Goal: Task Accomplishment & Management: Manage account settings

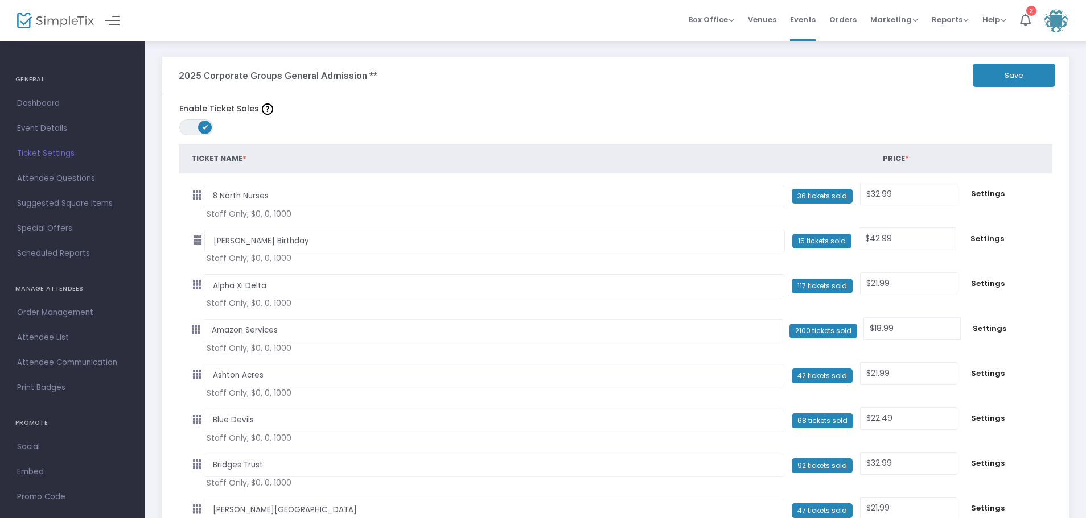
click at [44, 151] on span "Ticket Settings" at bounding box center [72, 153] width 111 height 15
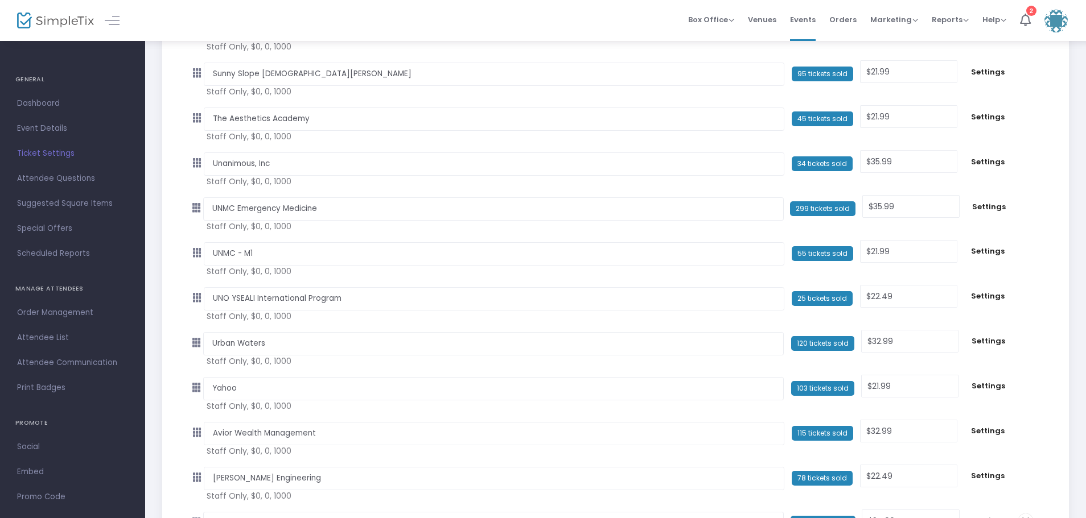
scroll to position [2688, 0]
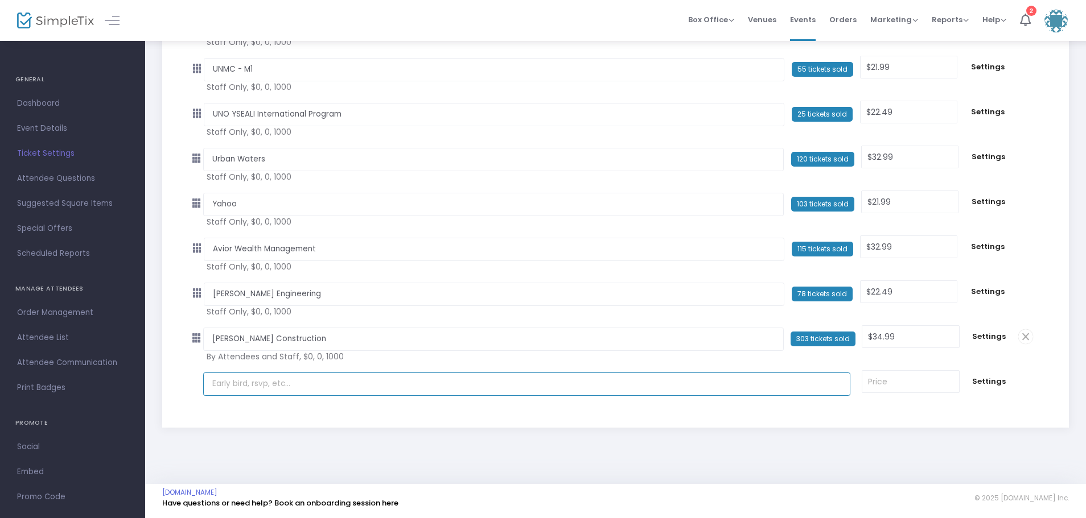
click at [304, 387] on input "text" at bounding box center [526, 384] width 647 height 23
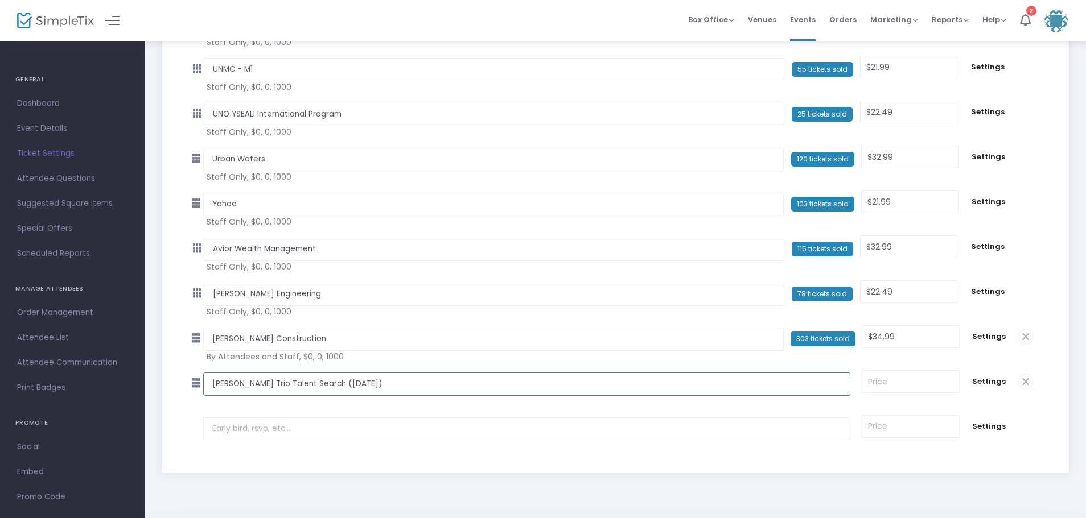
type input "[PERSON_NAME] Trio Talent Search ([DATE])"
click at [908, 381] on input at bounding box center [910, 382] width 96 height 22
type input "22.49"
click at [981, 383] on span "Settings" at bounding box center [989, 381] width 36 height 11
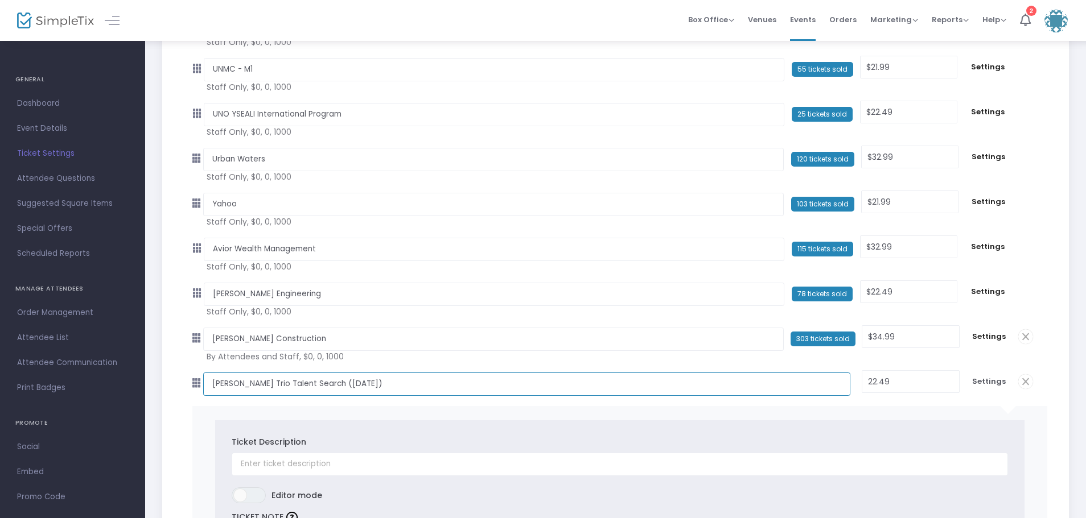
drag, startPoint x: 383, startPoint y: 387, endPoint x: 209, endPoint y: 374, distance: 174.6
click at [209, 374] on input "[PERSON_NAME] Trio Talent Search ([DATE])" at bounding box center [526, 384] width 647 height 23
click at [249, 470] on input "text" at bounding box center [620, 464] width 776 height 23
paste input "[PERSON_NAME] Trio Talent Search ([DATE])"
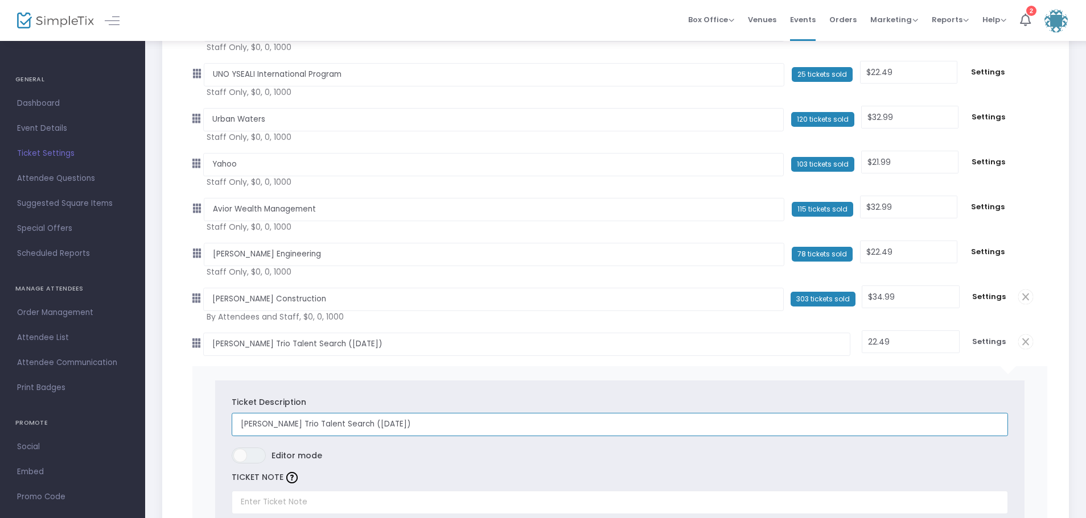
scroll to position [2802, 0]
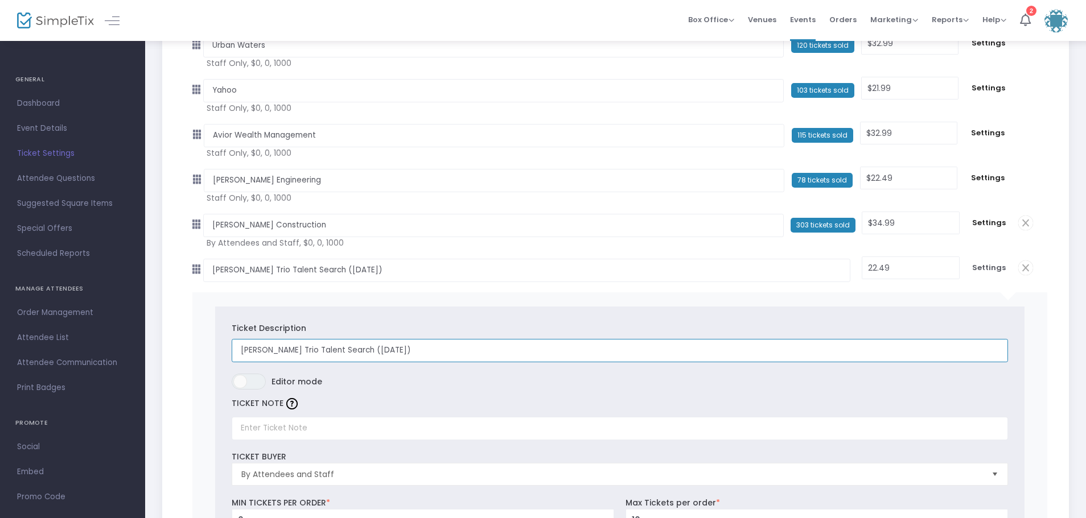
type input "[PERSON_NAME] Trio Talent Search ([DATE])"
click at [294, 432] on input "text" at bounding box center [620, 428] width 776 height 23
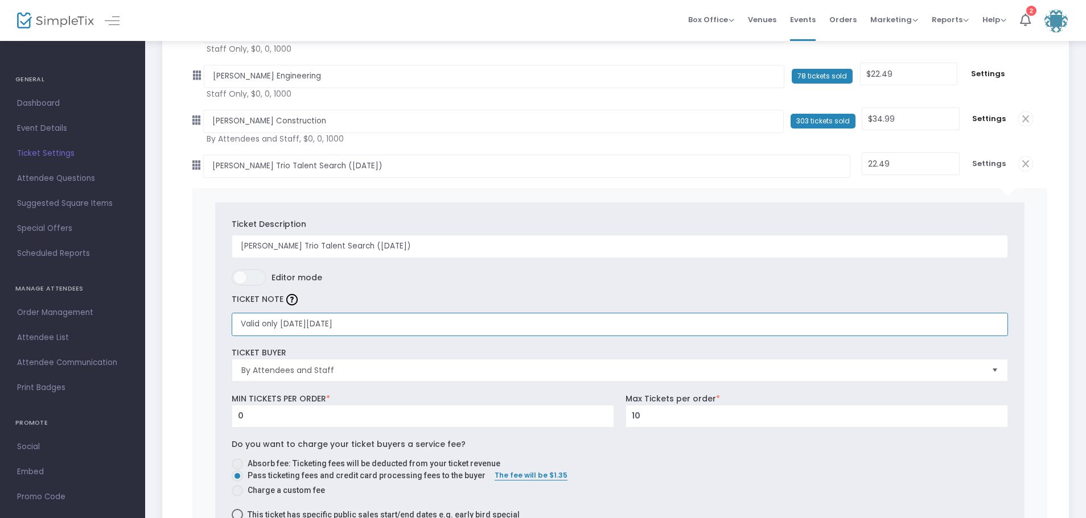
scroll to position [2915, 0]
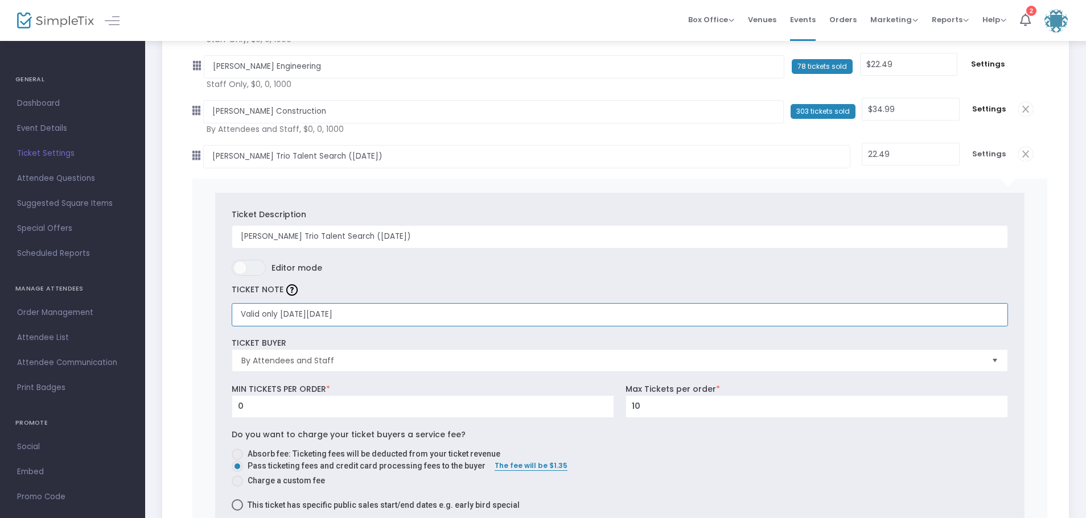
type input "Valid only [DATE][DATE]"
click at [322, 358] on span "By Attendees and Staff" at bounding box center [611, 360] width 741 height 11
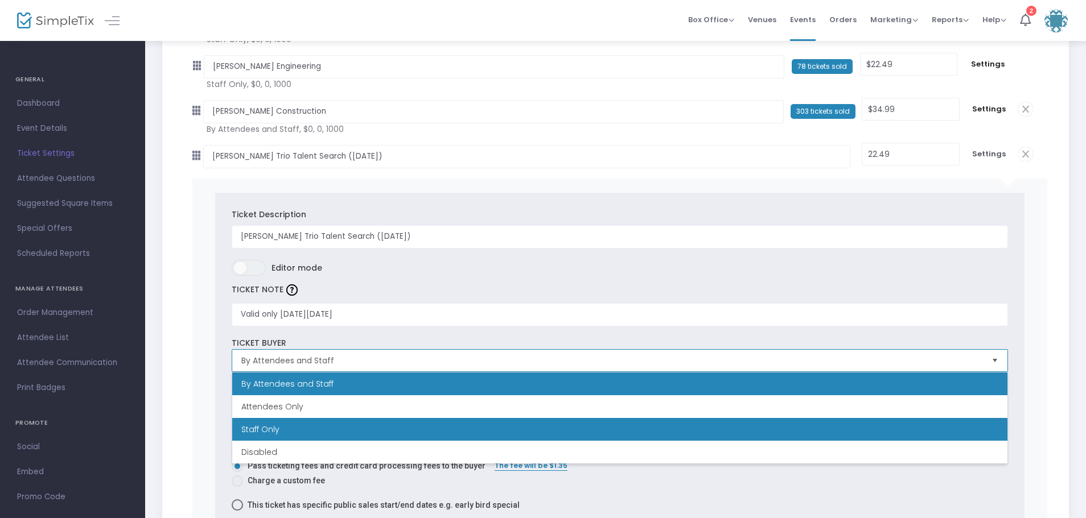
click at [267, 426] on span "Staff Only" at bounding box center [260, 429] width 38 height 11
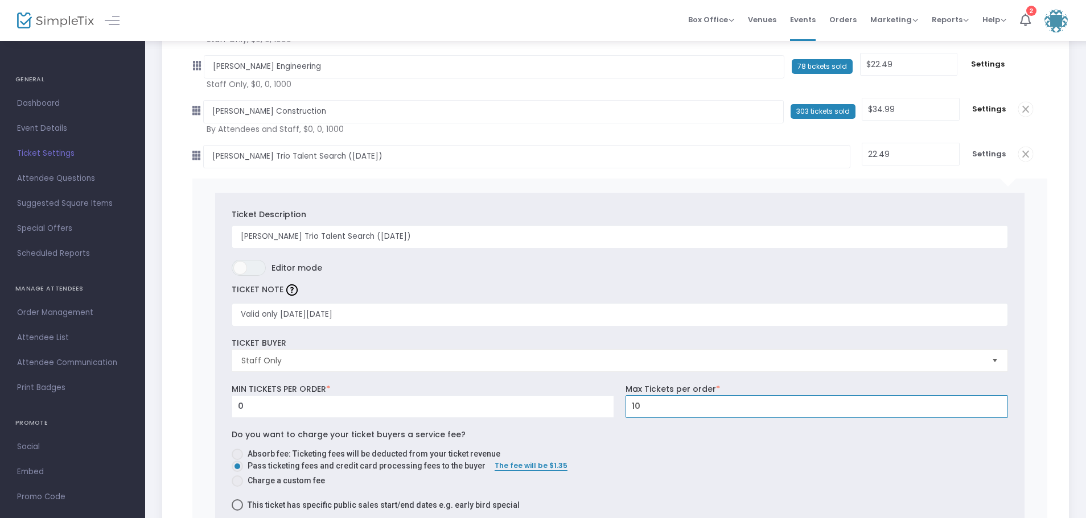
click at [653, 407] on input "10" at bounding box center [816, 407] width 381 height 22
type input "1000"
click at [234, 456] on span at bounding box center [237, 454] width 11 height 11
click at [237, 460] on input "Absorb fee: Ticketing fees will be deducted from your ticket revenue" at bounding box center [237, 460] width 1 height 1
radio input "true"
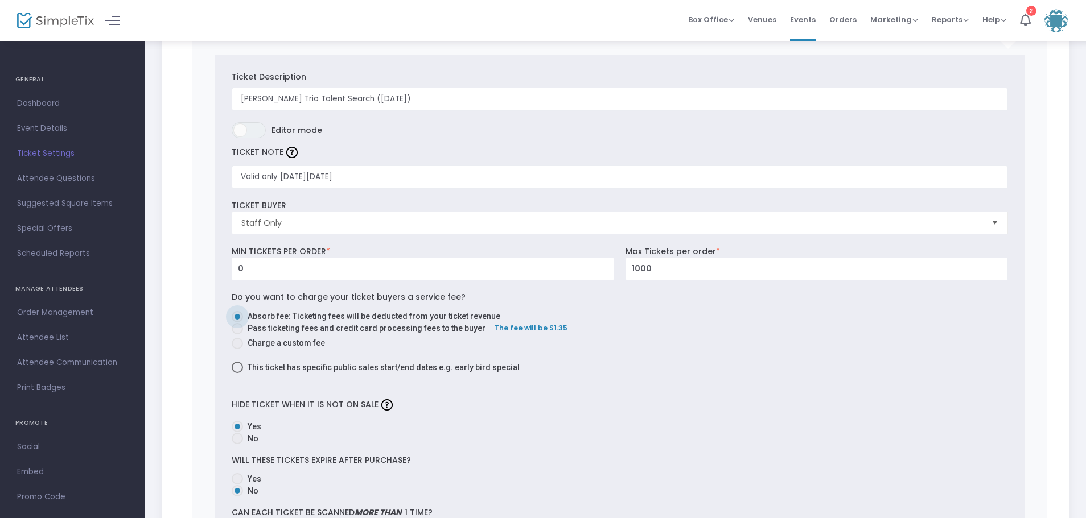
scroll to position [3143, 0]
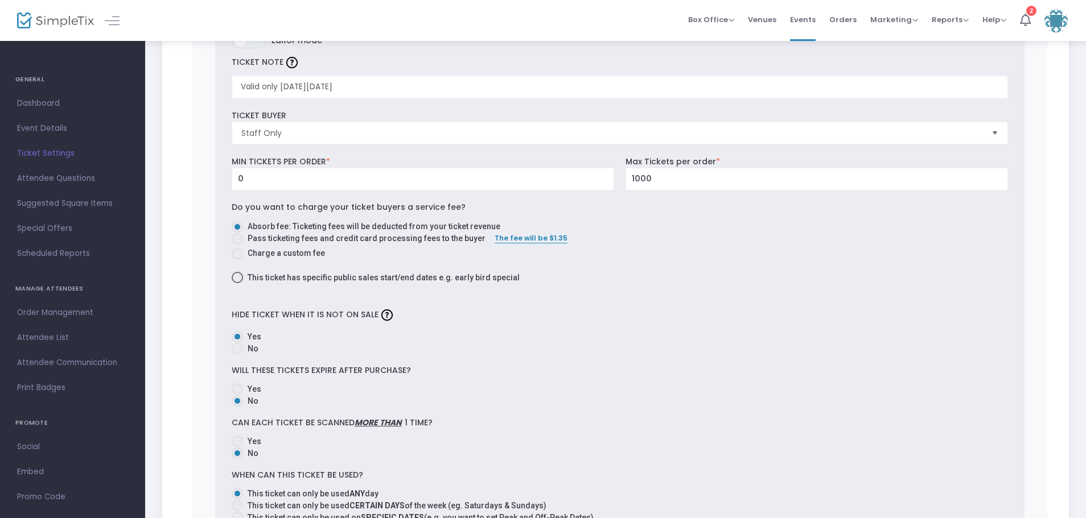
click at [242, 389] on span at bounding box center [237, 388] width 11 height 11
click at [237, 395] on input "Yes" at bounding box center [237, 395] width 1 height 1
radio input "true"
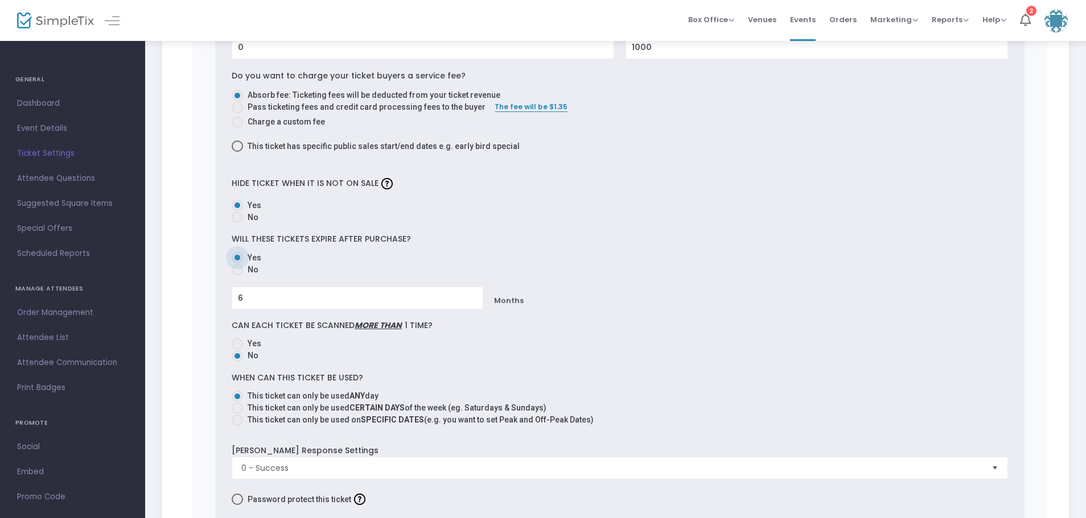
scroll to position [3314, 0]
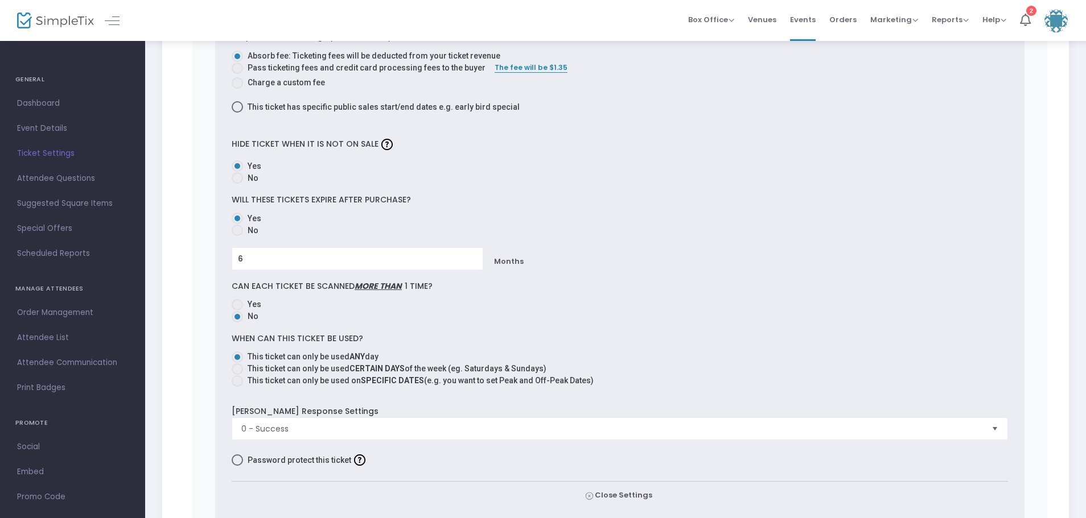
click at [239, 382] on span at bounding box center [237, 381] width 11 height 11
click at [237, 387] on input "This ticket can only be used on SPECIFIC DATES (e.g. you want to set Peak and O…" at bounding box center [237, 387] width 1 height 1
radio input "true"
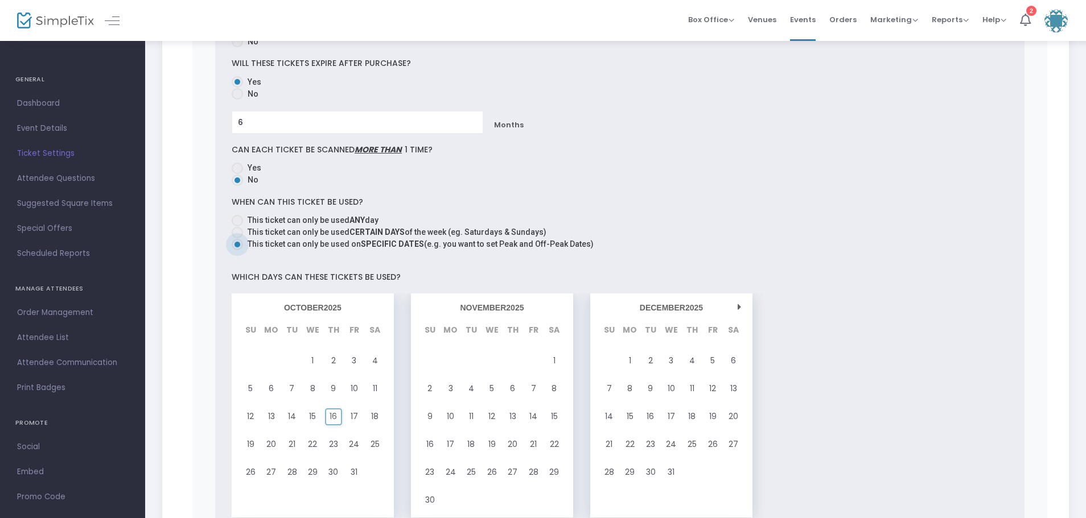
scroll to position [3484, 0]
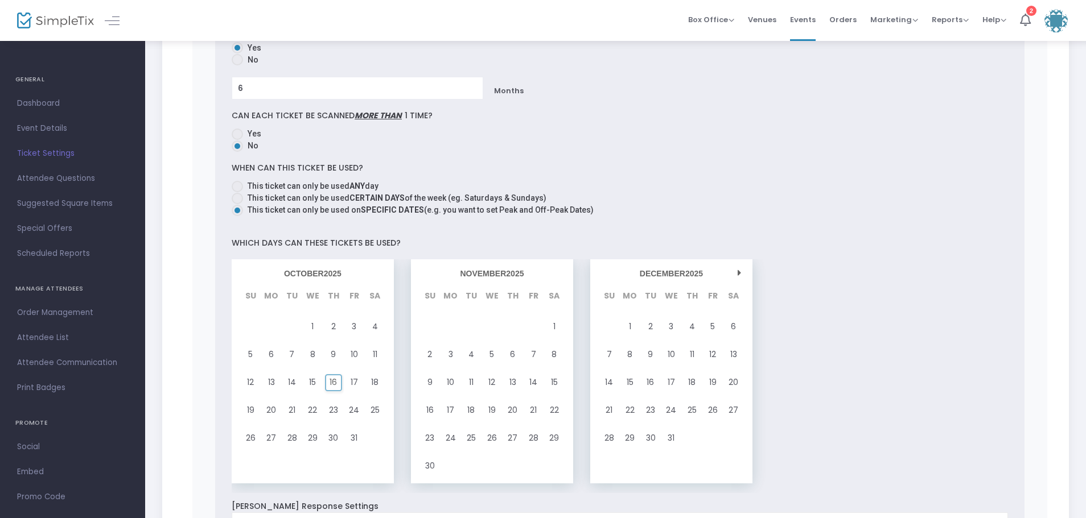
click at [337, 386] on span "16" at bounding box center [332, 382] width 7 height 15
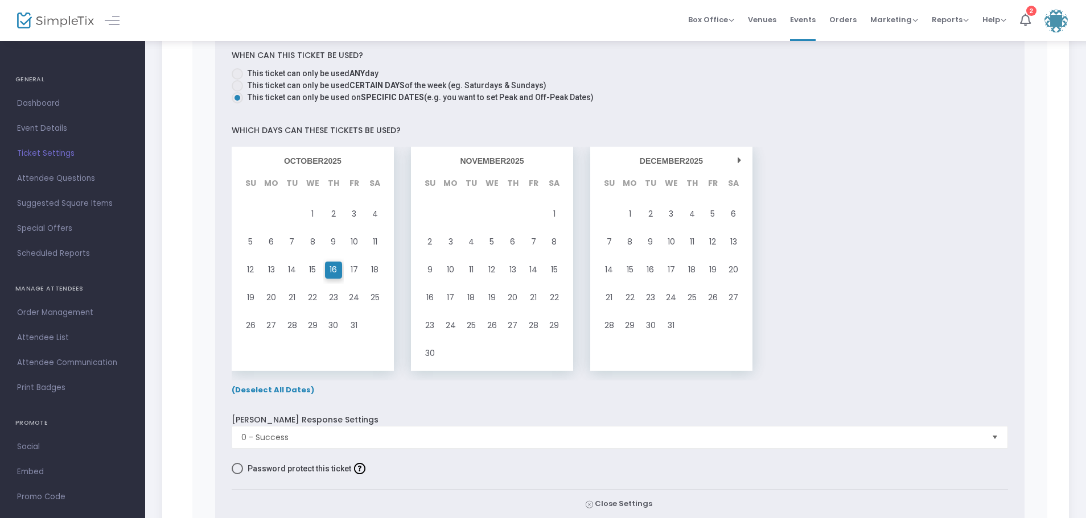
scroll to position [3598, 0]
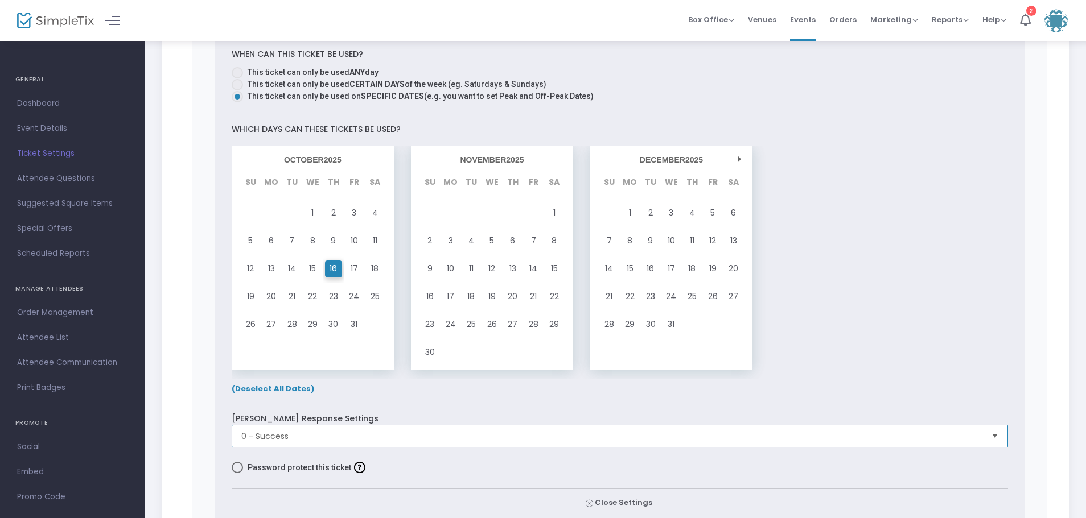
click at [339, 436] on span "0 - Success" at bounding box center [611, 436] width 741 height 11
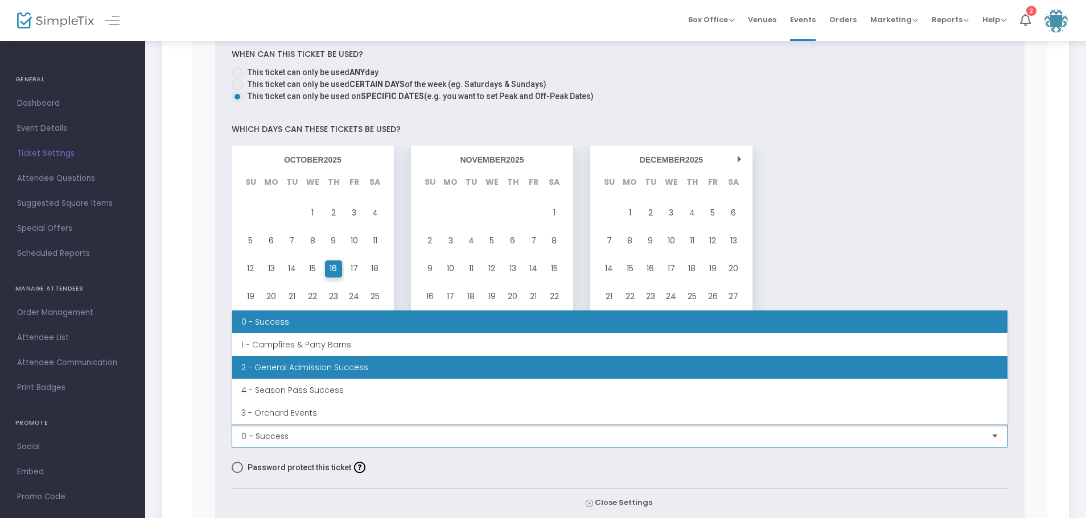
click at [337, 370] on li "2 - General Admission Success" at bounding box center [619, 367] width 775 height 23
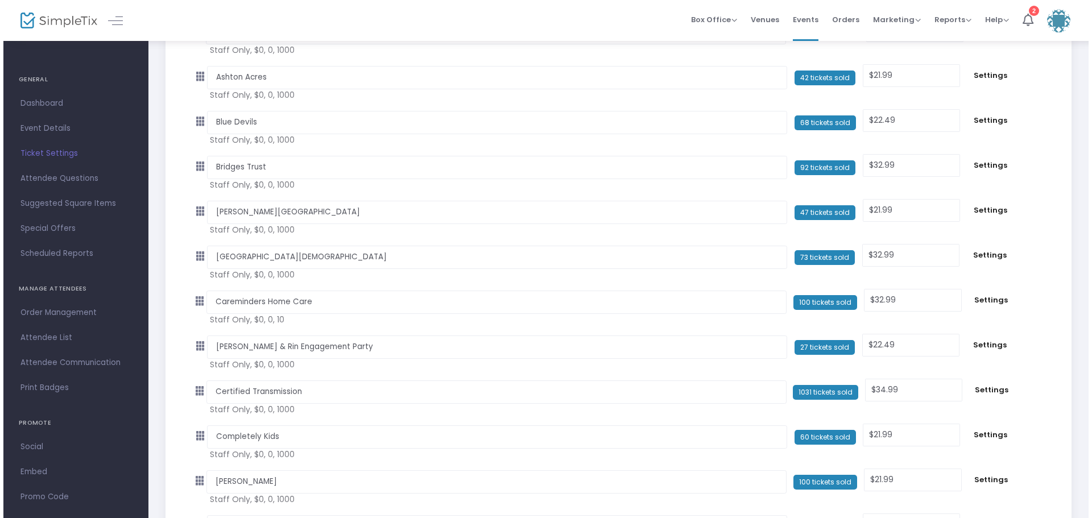
scroll to position [0, 0]
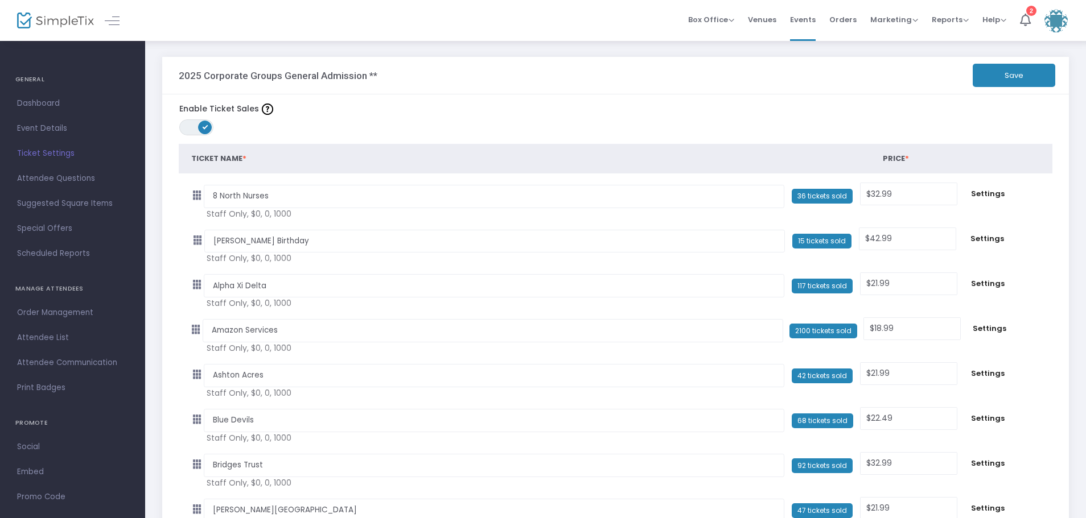
click at [1020, 74] on button "Save" at bounding box center [1013, 75] width 82 height 23
click at [43, 336] on span "Attendee List" at bounding box center [72, 338] width 111 height 15
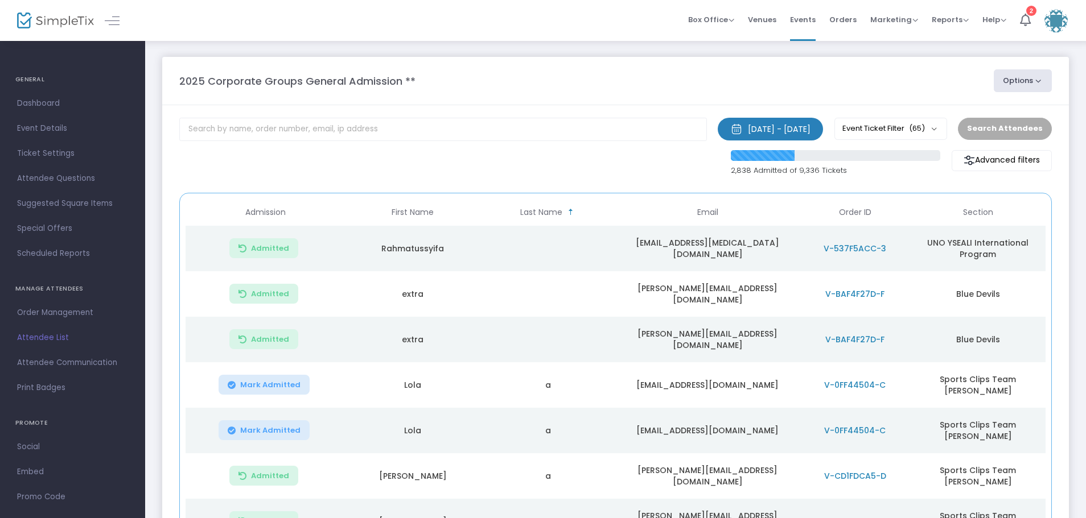
click at [1033, 77] on button "Options" at bounding box center [1022, 80] width 58 height 23
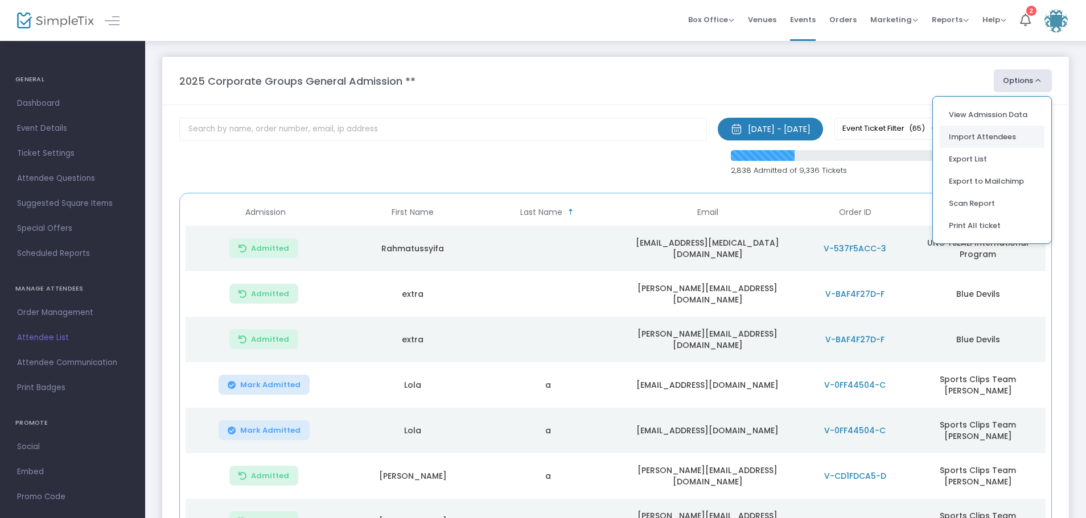
click at [984, 135] on li "Import Attendees" at bounding box center [991, 137] width 105 height 22
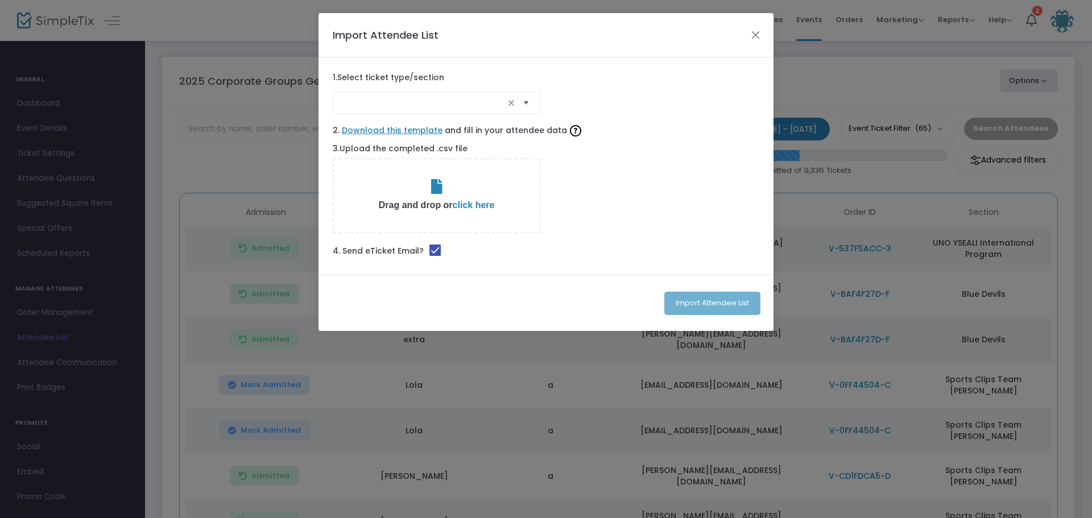
click at [523, 105] on span "Select" at bounding box center [526, 103] width 19 height 19
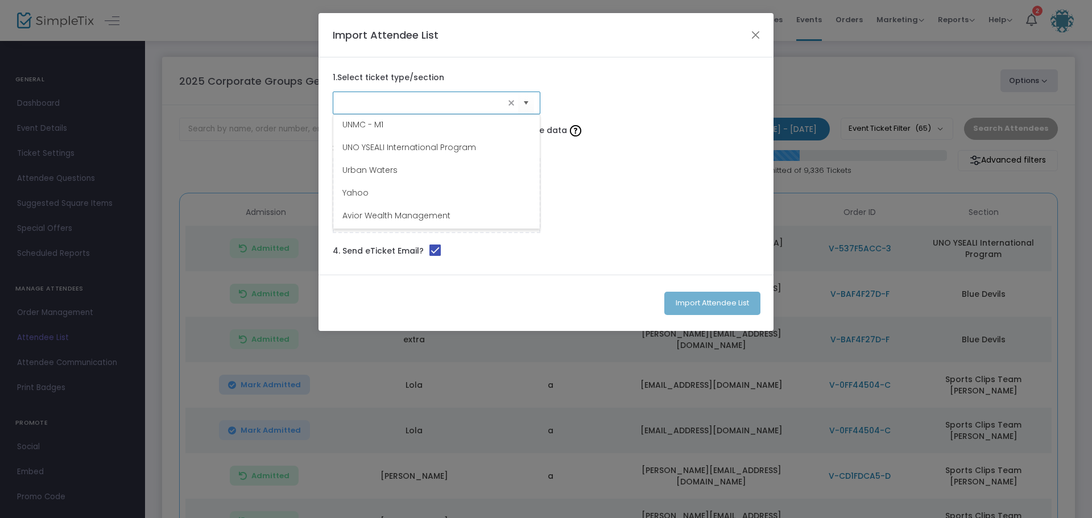
scroll to position [1366, 0]
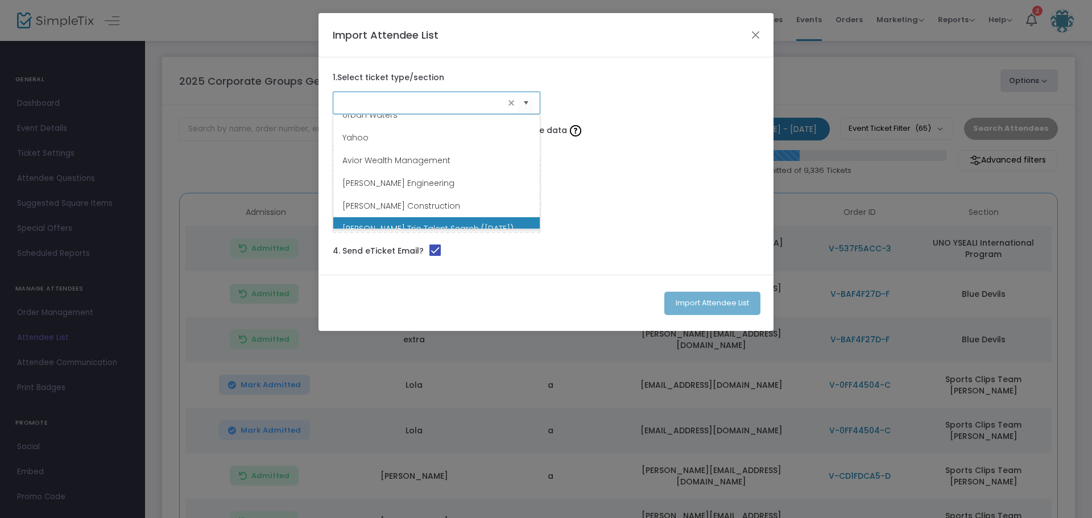
click at [448, 223] on span "[PERSON_NAME] Trio Talent Search ([DATE])" at bounding box center [428, 228] width 171 height 11
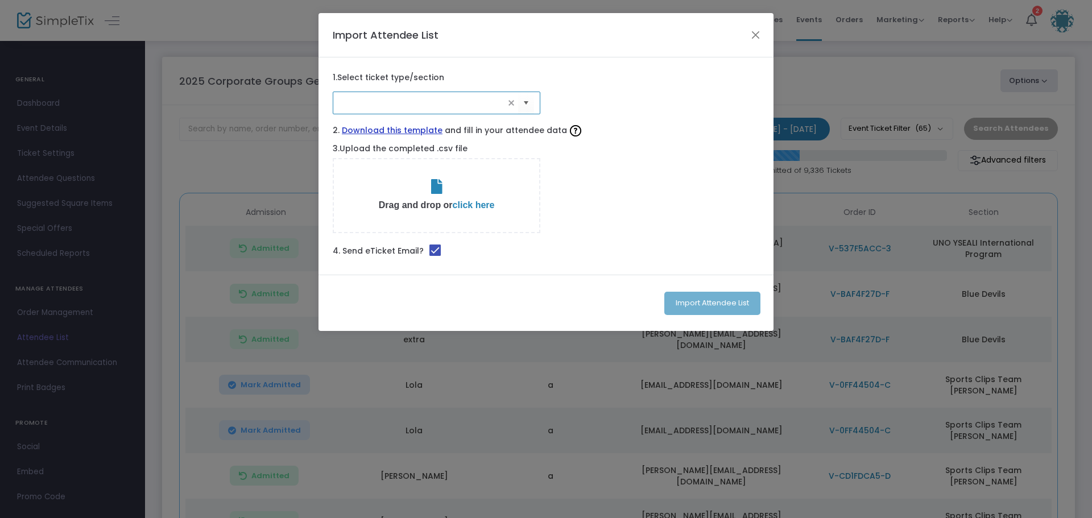
click at [419, 129] on link "Download this template" at bounding box center [392, 131] width 101 height 12
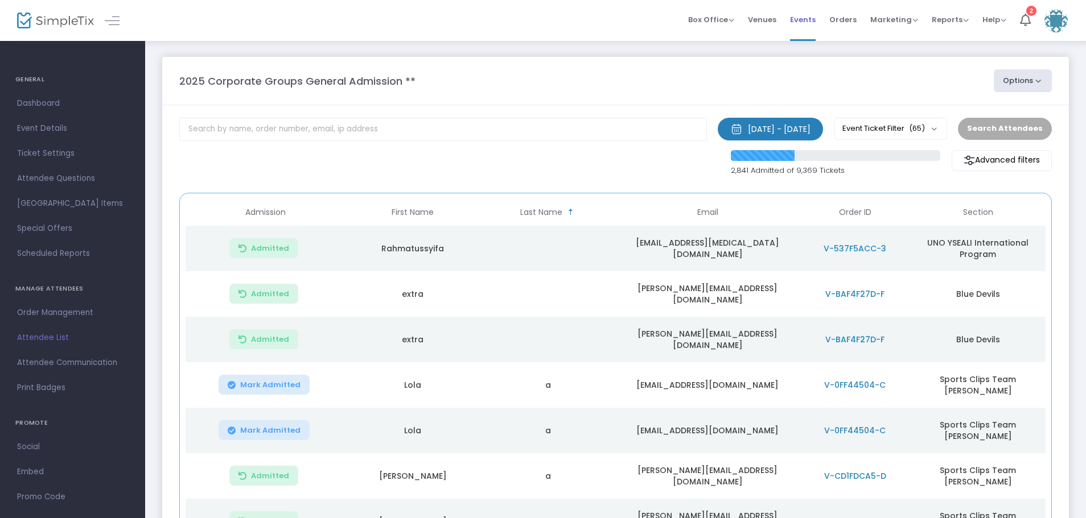
click at [803, 20] on span "Events" at bounding box center [803, 19] width 26 height 29
